Goal: Communication & Community: Answer question/provide support

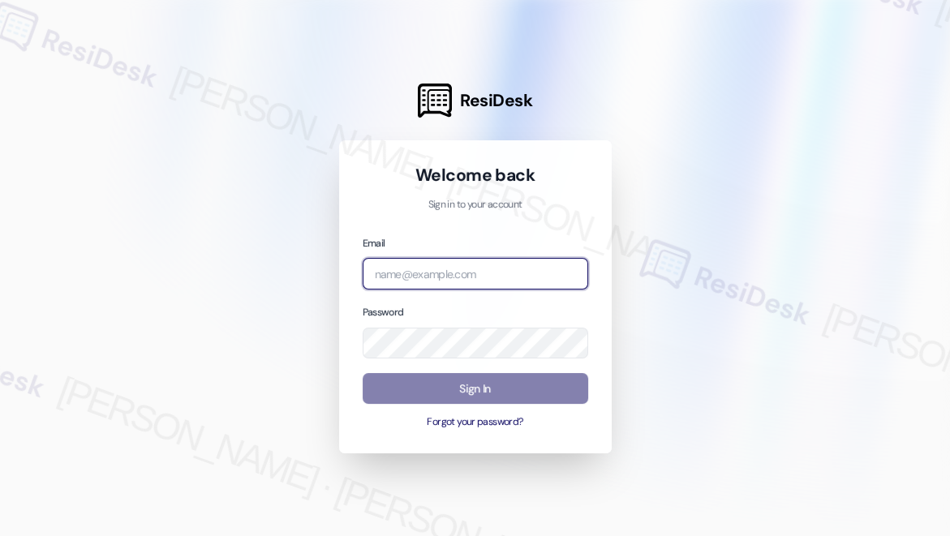
click at [463, 286] on input "email" at bounding box center [476, 274] width 226 height 32
type input "[EMAIL_ADDRESS][PERSON_NAME][PERSON_NAME][DOMAIN_NAME]"
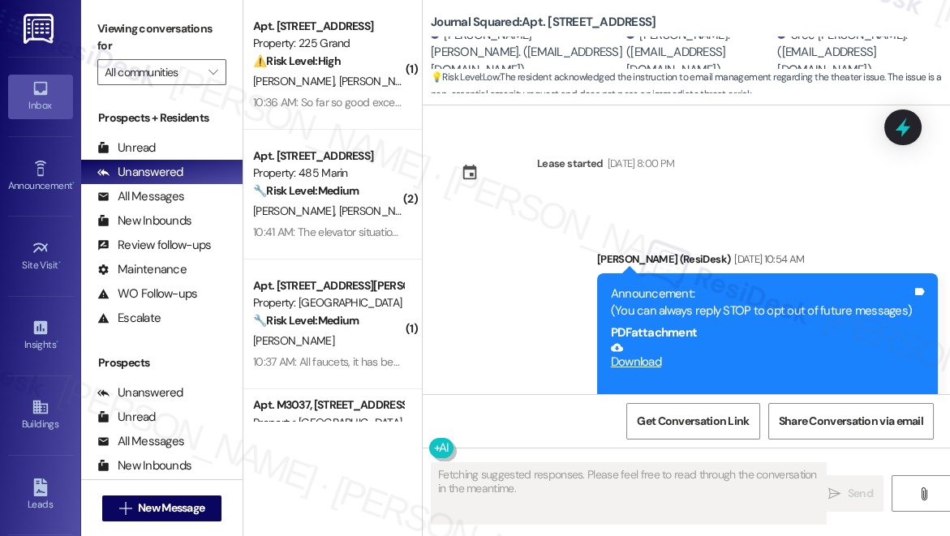
scroll to position [34562, 0]
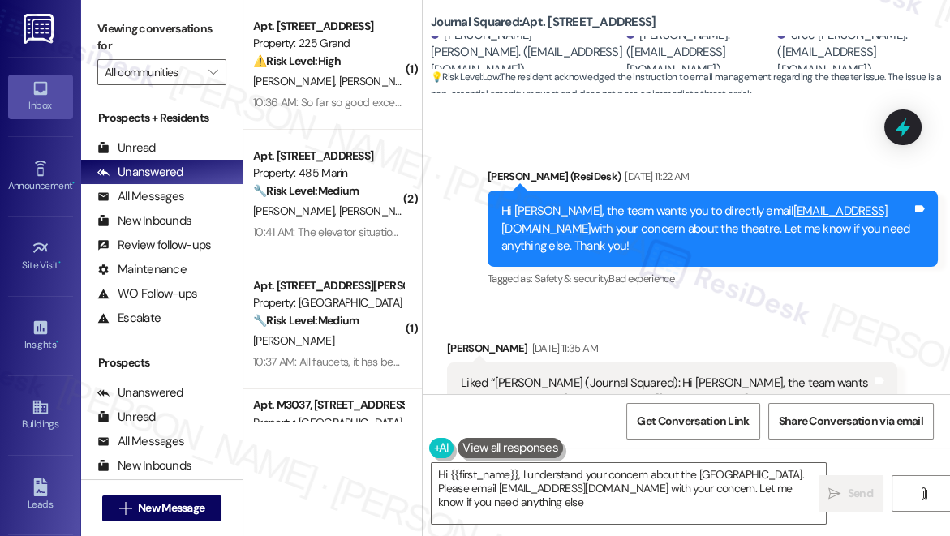
type textarea "Hi {{first_name}}, I understand your concern about the [GEOGRAPHIC_DATA]. Pleas…"
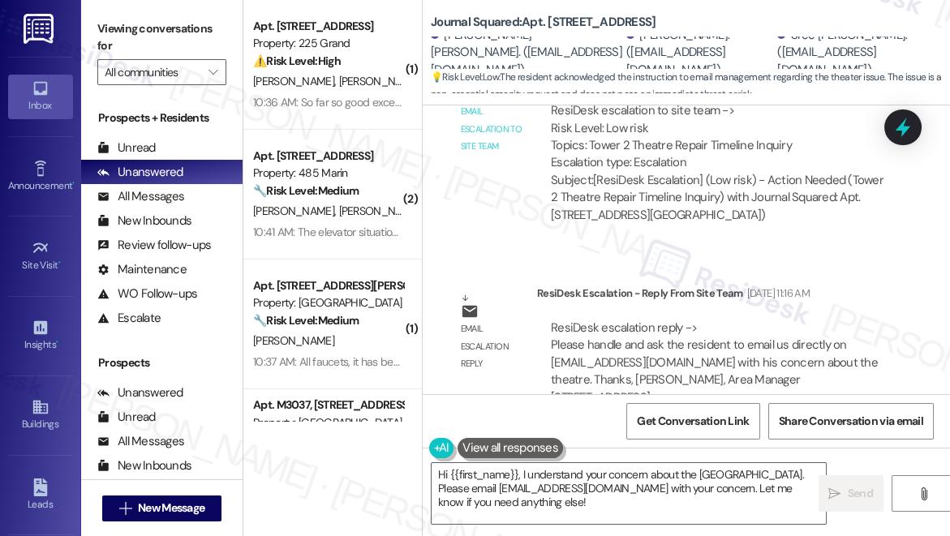
scroll to position [34120, 0]
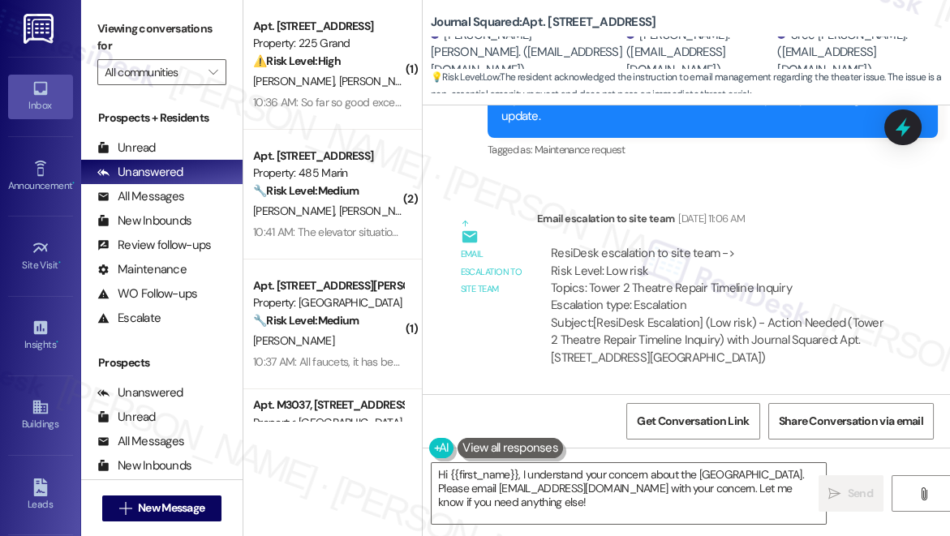
drag, startPoint x: 654, startPoint y: 309, endPoint x: 661, endPoint y: 329, distance: 21.3
copy div "directly email [EMAIL_ADDRESS][DOMAIN_NAME] with your concern about the theatre."
